Goal: Task Accomplishment & Management: Complete application form

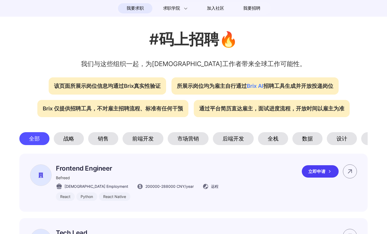
scroll to position [161, 0]
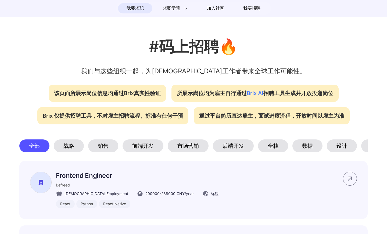
click at [144, 142] on div "前端开发" at bounding box center [143, 146] width 41 height 13
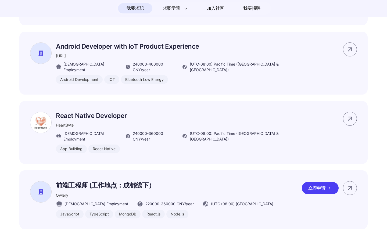
scroll to position [403, 0]
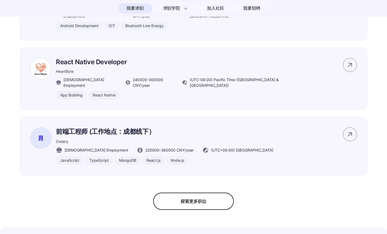
click at [211, 193] on div "探索更多职位" at bounding box center [193, 201] width 81 height 17
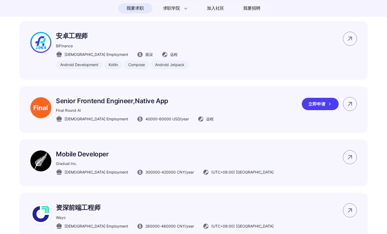
scroll to position [672, 0]
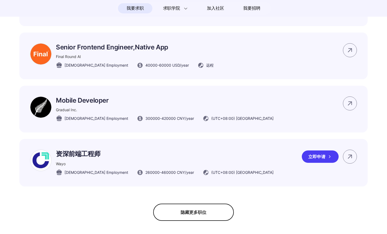
click at [111, 150] on div "资深前端工程师 Wayo [DEMOGRAPHIC_DATA] Employment 260000 - 460000 CNY /year (UTC+08:00…" at bounding box center [165, 163] width 218 height 26
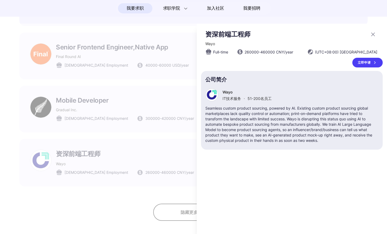
click at [67, 138] on div at bounding box center [193, 129] width 387 height 211
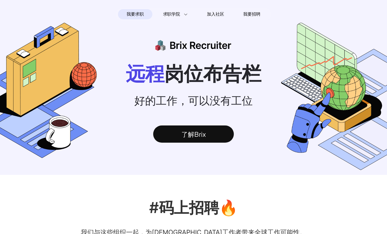
scroll to position [672, 0]
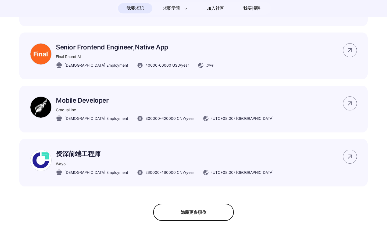
click at [67, 150] on p "资深前端工程师" at bounding box center [165, 154] width 218 height 9
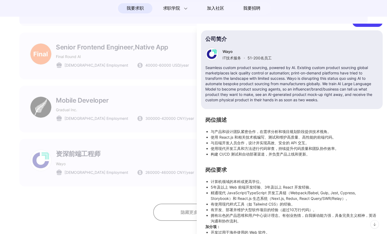
scroll to position [32, 0]
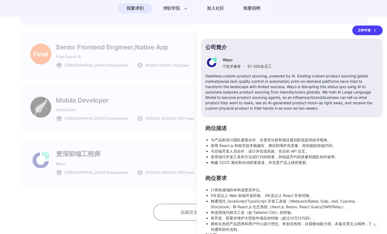
click at [177, 117] on div at bounding box center [193, 129] width 387 height 211
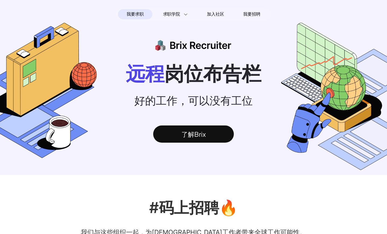
scroll to position [15, 0]
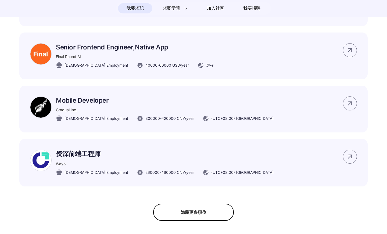
click at [199, 204] on div "隐藏更多职位" at bounding box center [193, 212] width 81 height 17
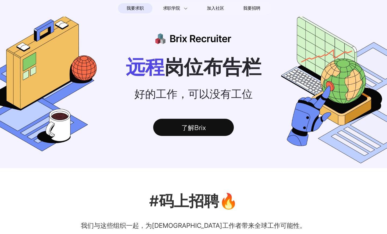
scroll to position [0, 0]
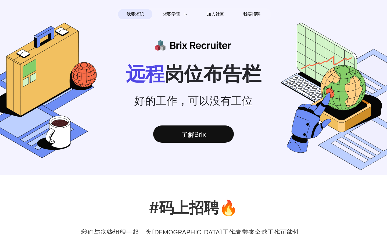
click at [136, 13] on span "我要求职" at bounding box center [135, 14] width 17 height 9
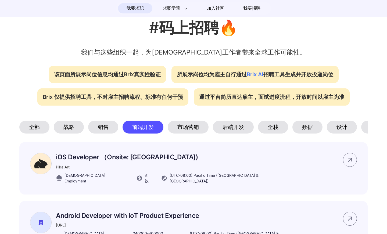
scroll to position [188, 0]
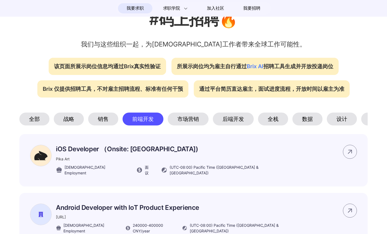
click at [35, 117] on div "全部" at bounding box center [34, 119] width 30 height 13
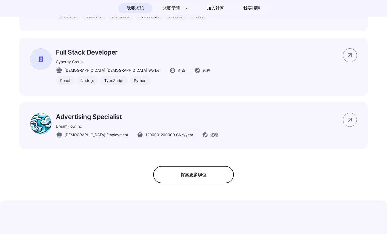
scroll to position [457, 0]
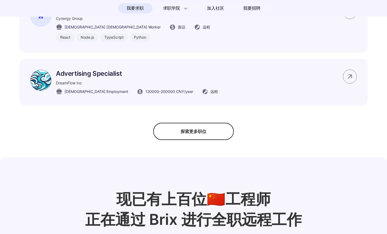
click at [197, 134] on div "探索更多职位" at bounding box center [193, 131] width 81 height 17
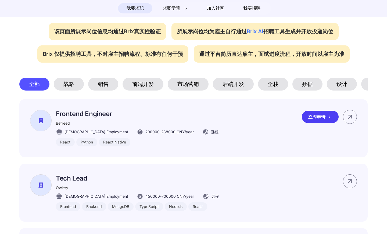
scroll to position [215, 0]
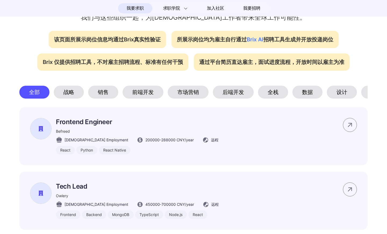
click at [144, 89] on div "前端开发" at bounding box center [143, 92] width 41 height 13
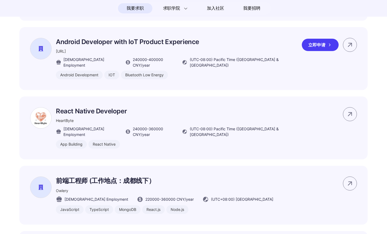
scroll to position [376, 0]
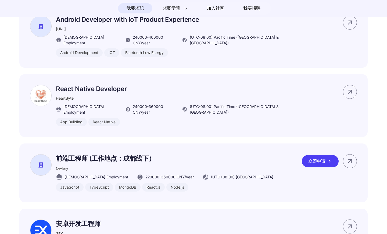
click at [113, 154] on p "前端工程师 (工作地点：成都线下）" at bounding box center [164, 158] width 217 height 9
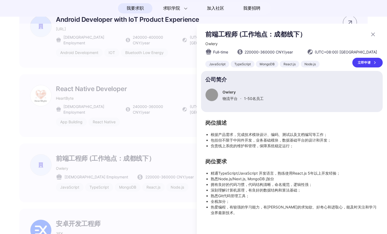
scroll to position [0, 0]
click at [166, 120] on div at bounding box center [193, 129] width 387 height 211
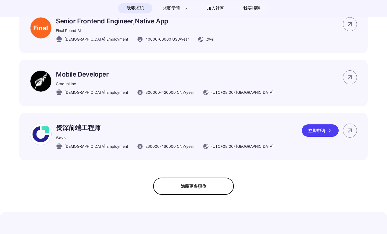
scroll to position [699, 0]
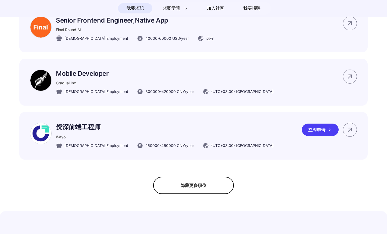
click at [92, 123] on p "资深前端工程师" at bounding box center [165, 127] width 218 height 9
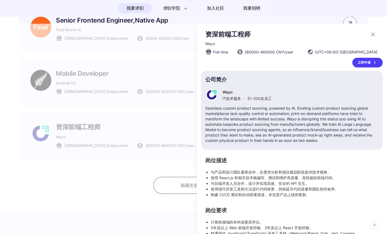
click at [151, 99] on div at bounding box center [193, 129] width 387 height 211
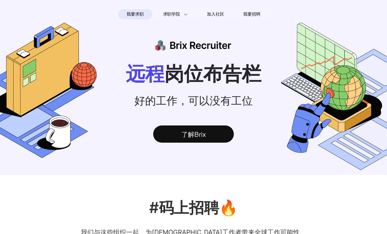
scroll to position [699, 0]
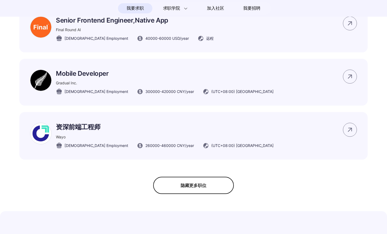
click at [197, 177] on div "隐藏更多职位" at bounding box center [193, 185] width 81 height 17
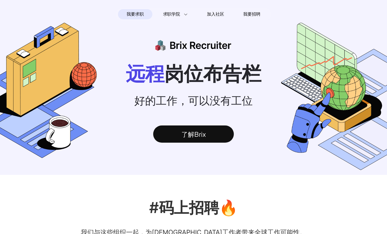
scroll to position [0, 0]
click at [183, 7] on nav "我要求职 求职学院 Interview 101 求职入门手册 远程工作者访谈 加入社区 我要招聘" at bounding box center [193, 14] width 387 height 17
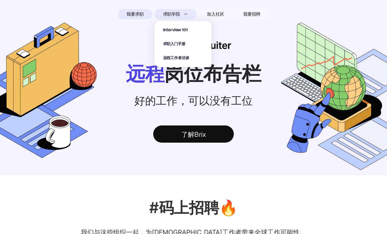
click at [183, 13] on div "求职学院 Interview 101 求职入门手册 远程工作者访谈" at bounding box center [176, 14] width 42 height 10
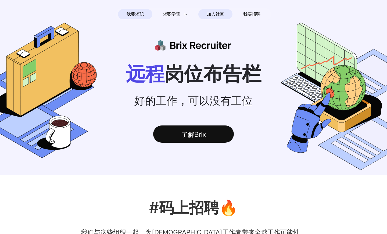
click at [217, 13] on span "加入社区" at bounding box center [215, 14] width 17 height 9
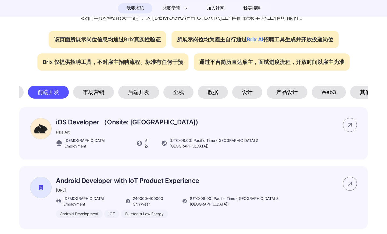
scroll to position [0, 107]
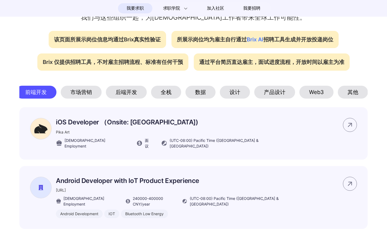
click at [320, 89] on div "Web3" at bounding box center [316, 92] width 34 height 13
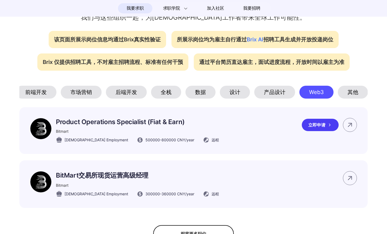
click at [118, 123] on p "Product Operations Specialist (Fiat & Earn)" at bounding box center [137, 122] width 163 height 8
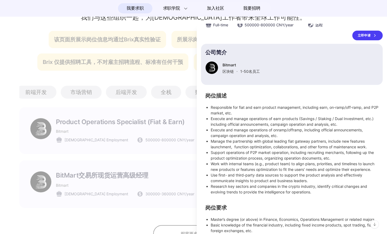
scroll to position [0, 0]
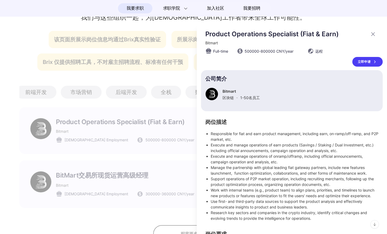
click at [126, 128] on div at bounding box center [193, 129] width 387 height 211
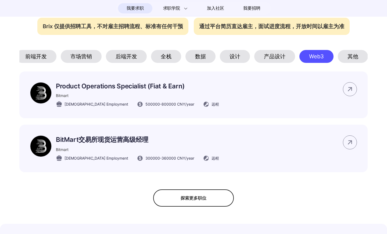
scroll to position [188, 0]
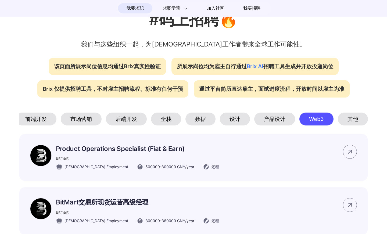
click at [34, 115] on div "前端开发" at bounding box center [36, 119] width 41 height 13
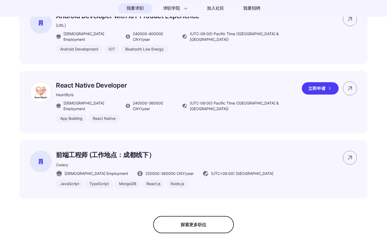
scroll to position [430, 0]
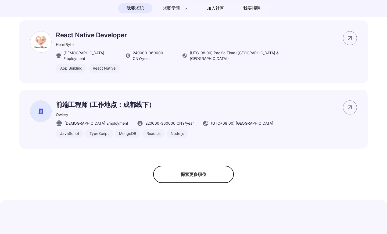
click at [195, 166] on div "探索更多职位" at bounding box center [193, 174] width 81 height 17
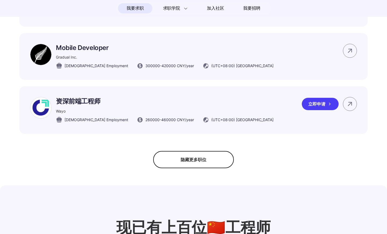
scroll to position [726, 0]
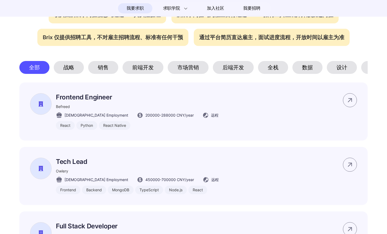
scroll to position [161, 0]
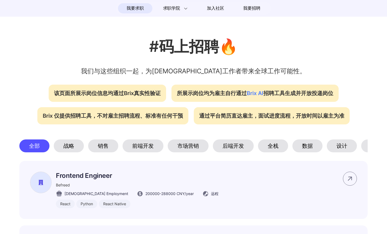
click at [140, 141] on div "前端开发" at bounding box center [143, 146] width 41 height 13
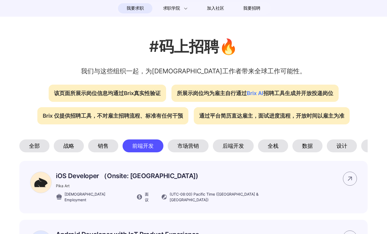
click at [35, 140] on div "全部" at bounding box center [34, 146] width 30 height 13
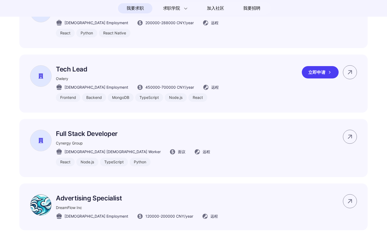
scroll to position [403, 0]
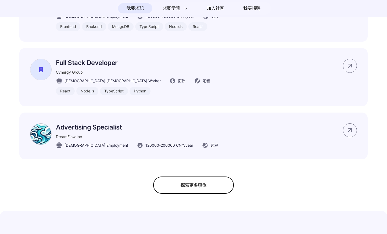
click at [191, 182] on div "探索更多职位" at bounding box center [193, 185] width 81 height 17
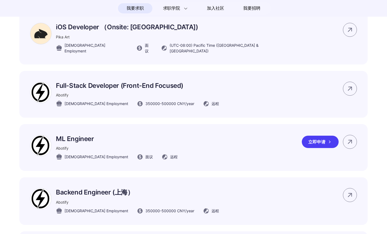
scroll to position [1048, 0]
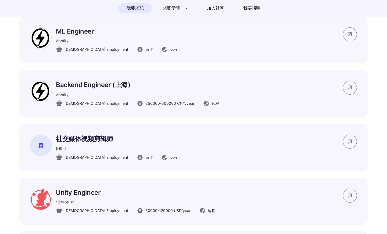
click at [82, 135] on p "社交媒体视频剪辑师" at bounding box center [117, 139] width 122 height 9
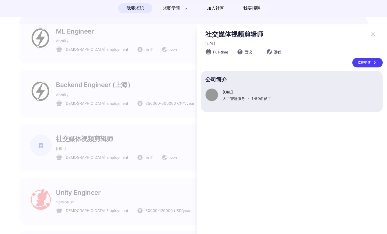
scroll to position [0, 0]
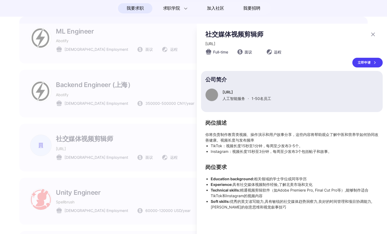
click at [131, 145] on div at bounding box center [193, 129] width 387 height 211
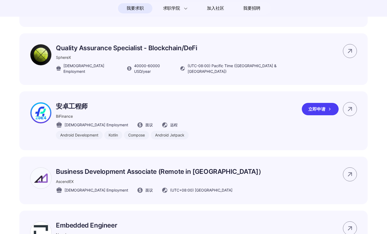
scroll to position [2393, 0]
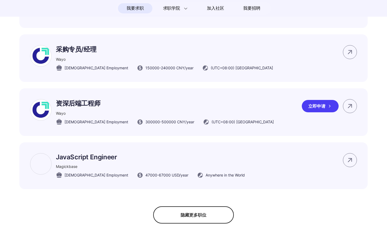
scroll to position [3253, 0]
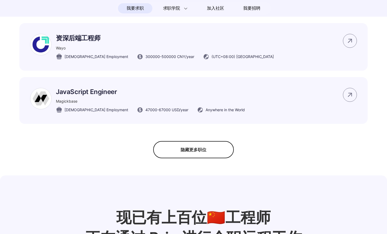
click at [189, 141] on div "隐藏更多职位" at bounding box center [193, 149] width 81 height 17
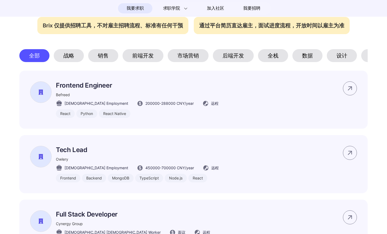
scroll to position [205, 0]
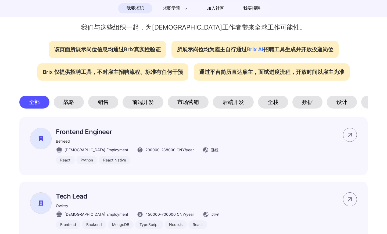
click at [142, 104] on div "前端开发" at bounding box center [143, 102] width 41 height 13
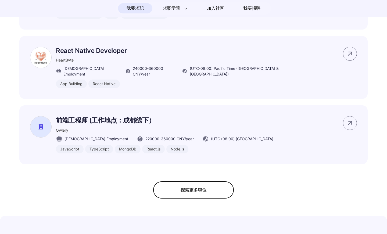
scroll to position [420, 0]
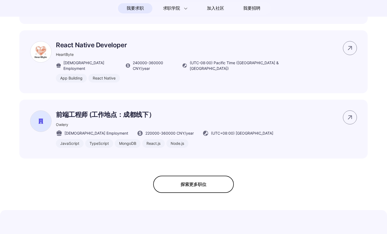
click at [179, 176] on div "探索更多职位" at bounding box center [193, 184] width 81 height 17
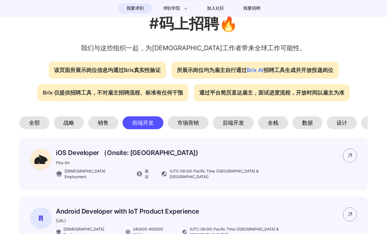
scroll to position [188, 0]
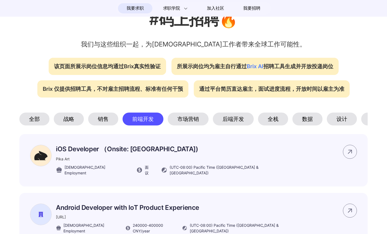
click at [77, 117] on div "战略" at bounding box center [69, 119] width 30 height 13
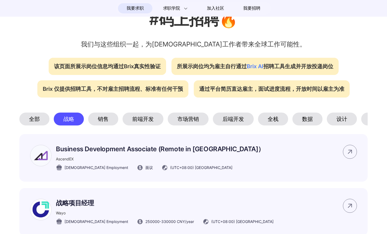
click at [44, 120] on div "全部" at bounding box center [34, 119] width 30 height 13
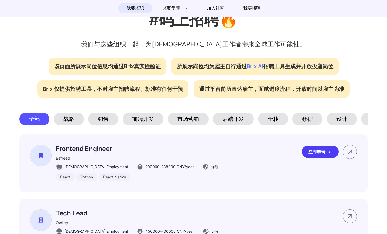
click at [79, 146] on p "Frontend Engineer" at bounding box center [137, 149] width 163 height 8
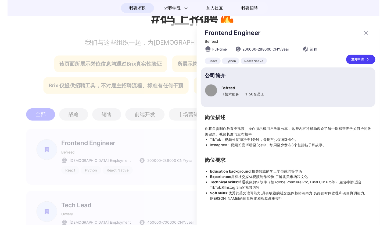
scroll to position [0, 0]
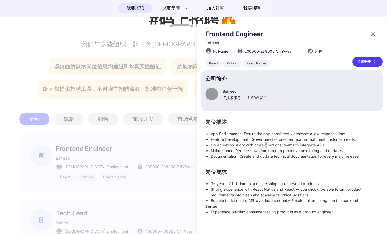
drag, startPoint x: 291, startPoint y: 142, endPoint x: 267, endPoint y: 143, distance: 23.7
click at [267, 143] on li "Collaboration: Work with cross-functional teams to integrate APIs." at bounding box center [295, 145] width 168 height 6
drag, startPoint x: 267, startPoint y: 143, endPoint x: 234, endPoint y: 144, distance: 33.3
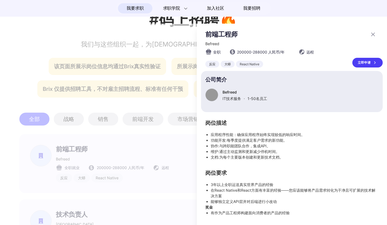
click at [153, 136] on div at bounding box center [193, 124] width 387 height 201
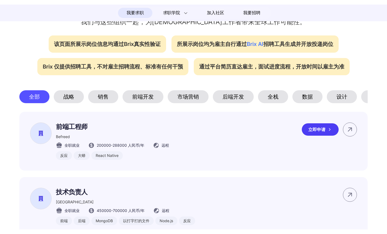
scroll to position [269, 0]
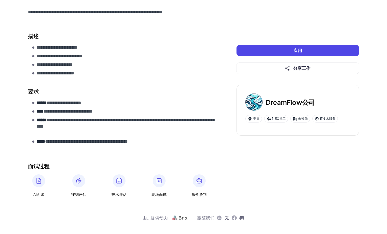
scroll to position [117, 0]
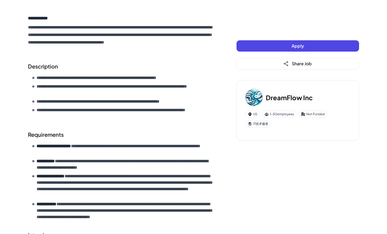
click at [277, 48] on button "Apply" at bounding box center [298, 45] width 123 height 11
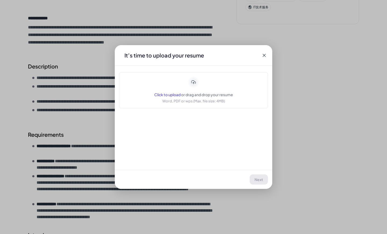
click at [263, 56] on icon at bounding box center [264, 55] width 5 height 5
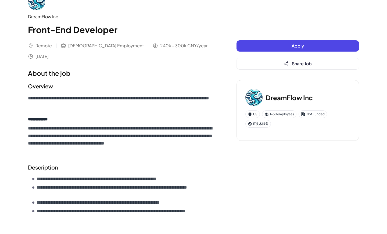
scroll to position [0, 0]
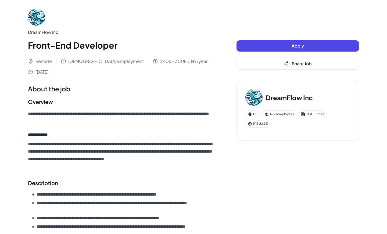
click at [272, 50] on button "Apply" at bounding box center [298, 45] width 123 height 11
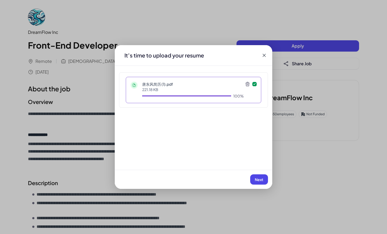
click at [258, 178] on span "Next" at bounding box center [259, 179] width 9 height 5
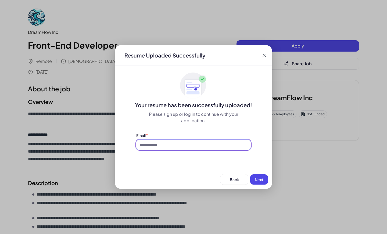
click at [161, 145] on input at bounding box center [193, 145] width 115 height 10
type input "**********"
click at [263, 180] on button "Next" at bounding box center [259, 179] width 18 height 10
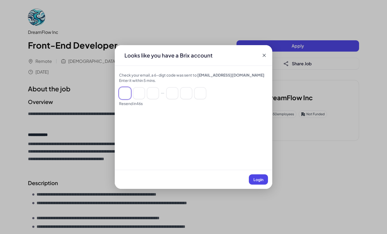
click at [127, 97] on input at bounding box center [125, 93] width 12 height 12
type input "*"
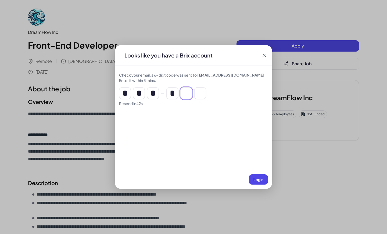
type input "*"
click at [262, 179] on span "Login" at bounding box center [259, 179] width 10 height 5
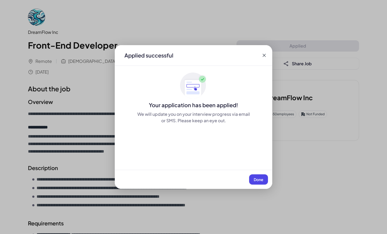
click at [256, 179] on span "Done" at bounding box center [259, 179] width 10 height 5
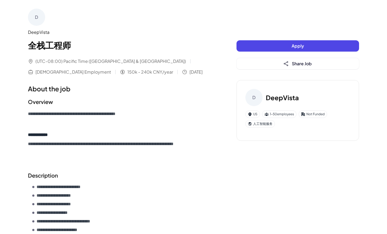
click at [309, 46] on button "Apply" at bounding box center [298, 45] width 123 height 11
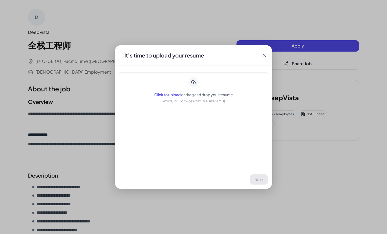
click at [190, 83] on icon at bounding box center [193, 82] width 9 height 9
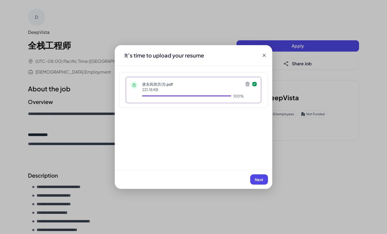
click at [259, 179] on span "Next" at bounding box center [259, 179] width 9 height 5
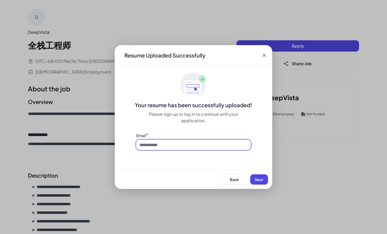
click at [163, 145] on input at bounding box center [193, 145] width 115 height 10
type input "**********"
click at [254, 179] on button "Next" at bounding box center [259, 179] width 18 height 10
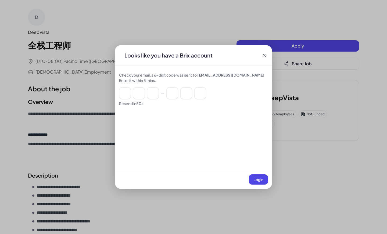
click at [264, 56] on icon at bounding box center [264, 55] width 5 height 5
